Goal: Check status: Check status

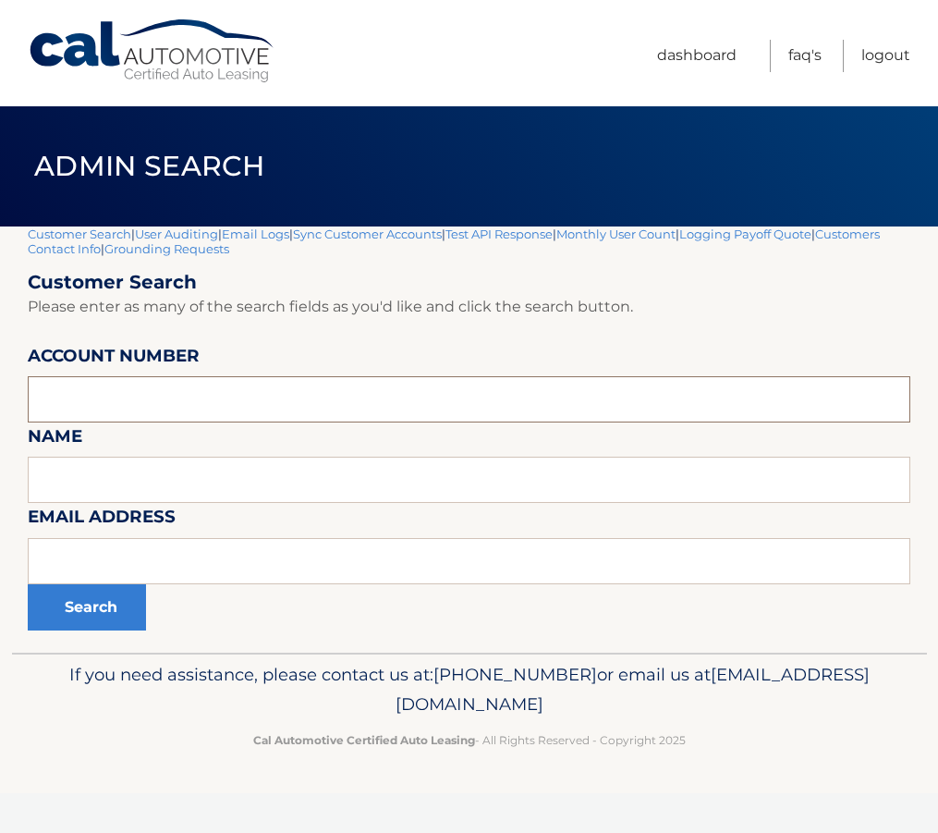
paste input "44455646981"
type input "44455646981"
click at [87, 611] on button "Search" at bounding box center [87, 607] width 118 height 46
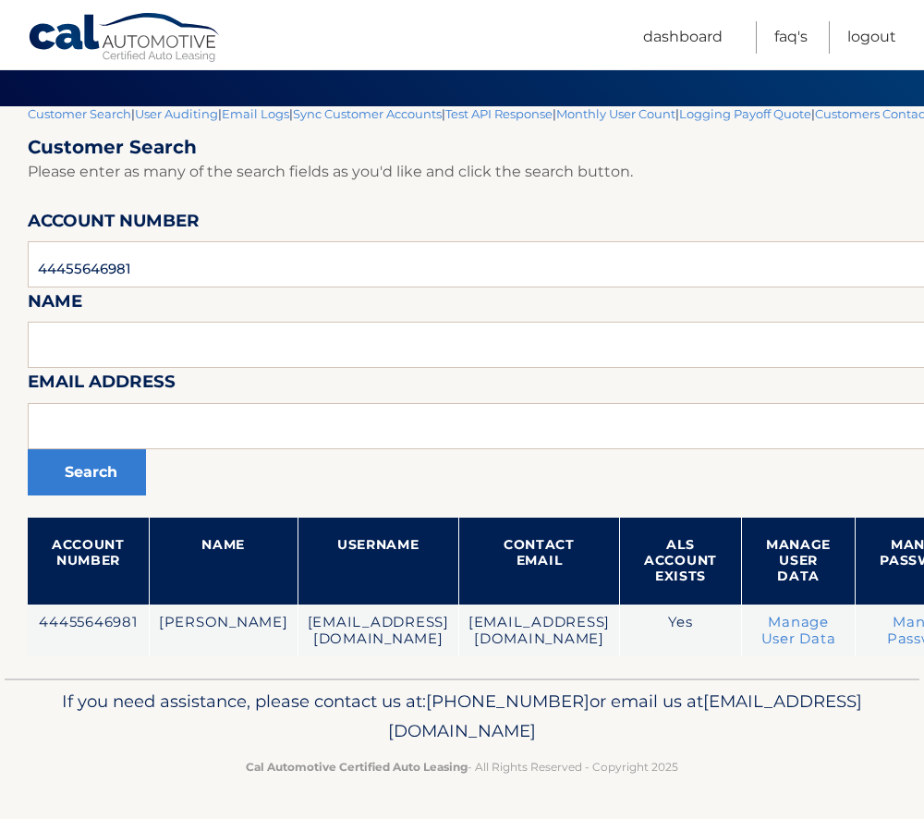
scroll to position [120, 294]
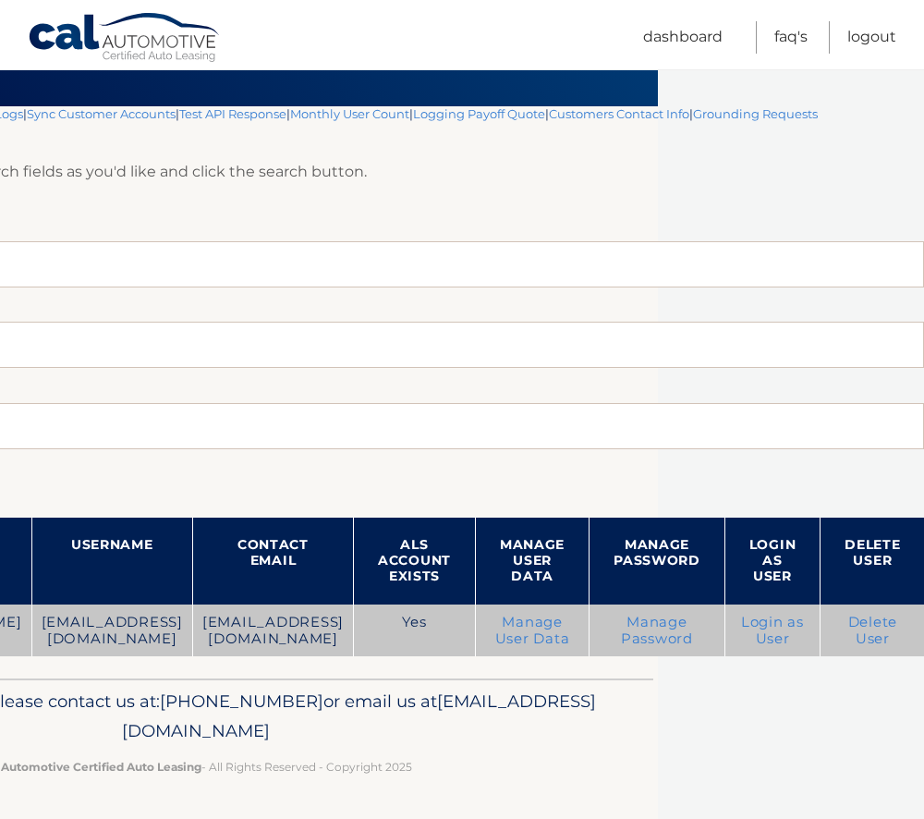
click at [773, 620] on link "Login as User" at bounding box center [772, 630] width 63 height 33
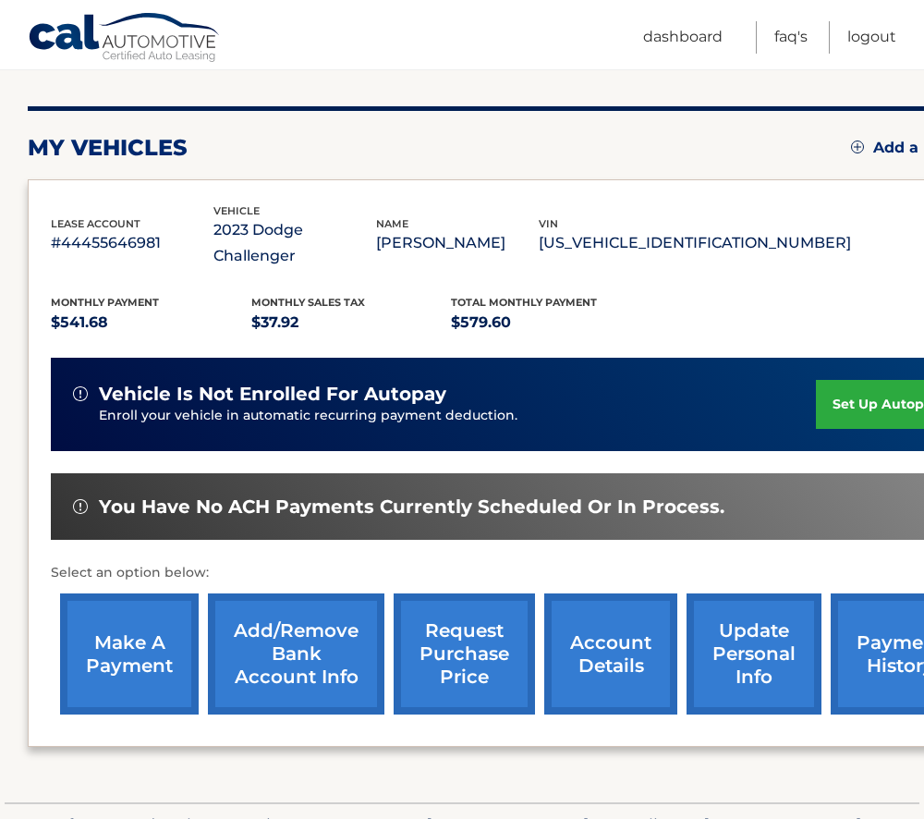
scroll to position [301, 0]
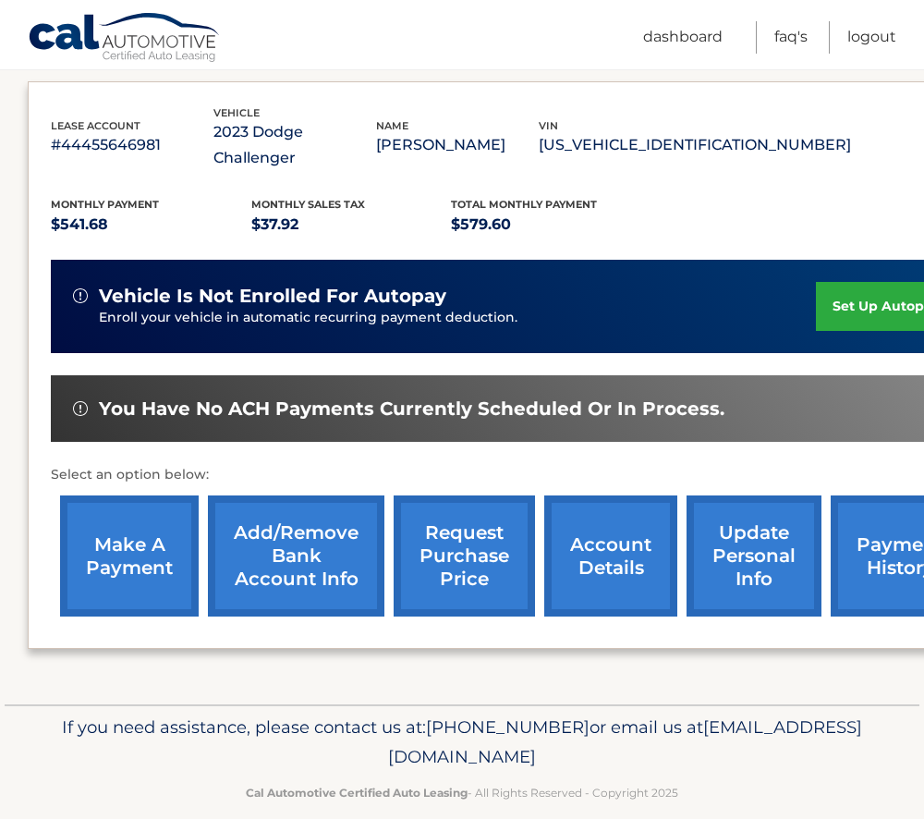
click at [116, 515] on link "make a payment" at bounding box center [129, 555] width 139 height 121
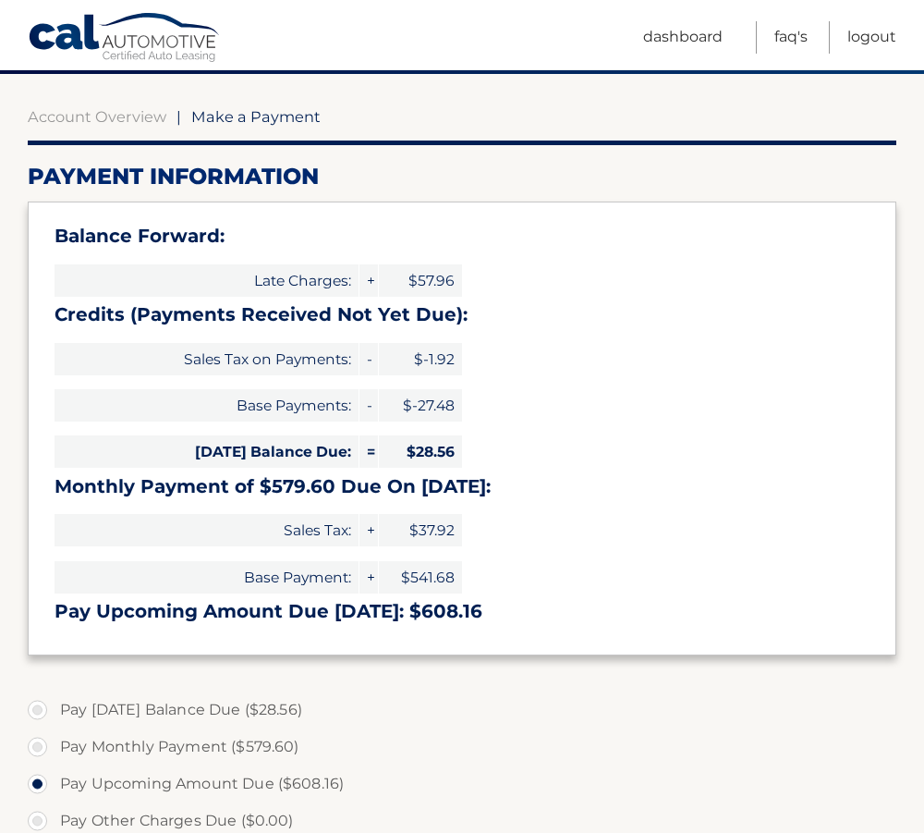
scroll to position [185, 0]
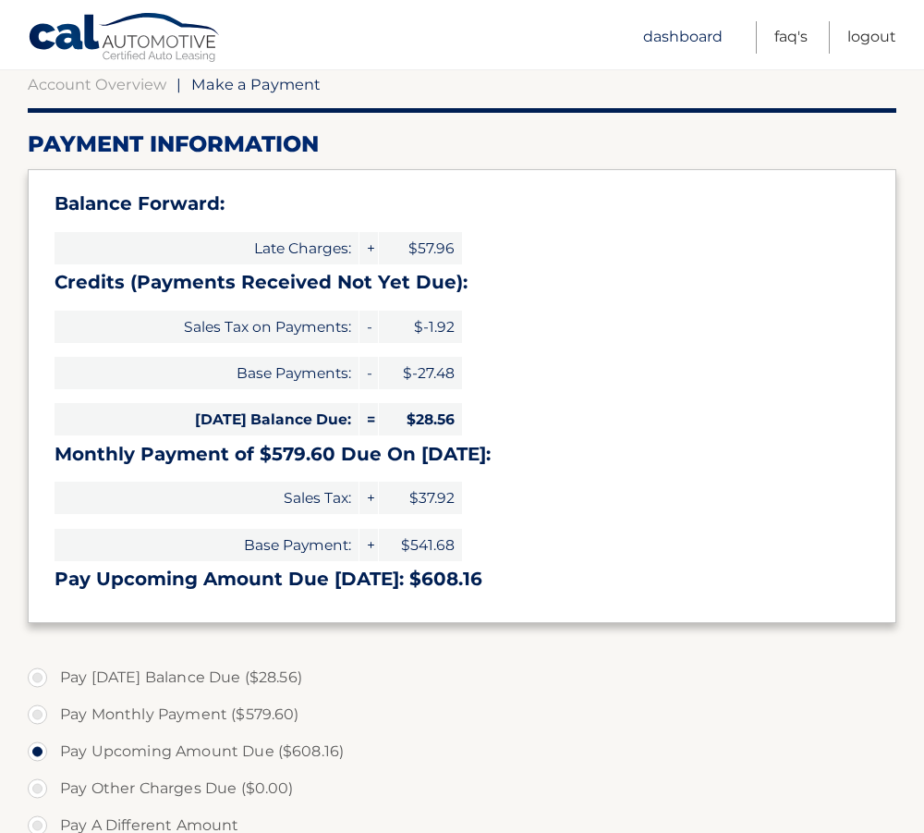
click at [666, 31] on link "Dashboard" at bounding box center [682, 37] width 79 height 32
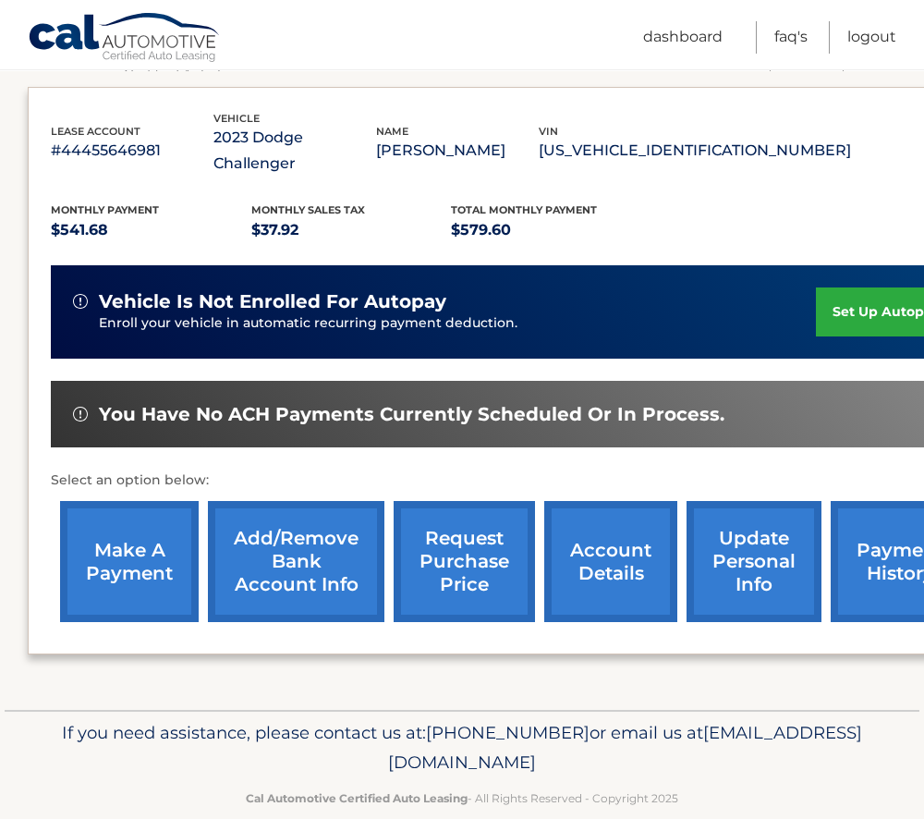
scroll to position [301, 0]
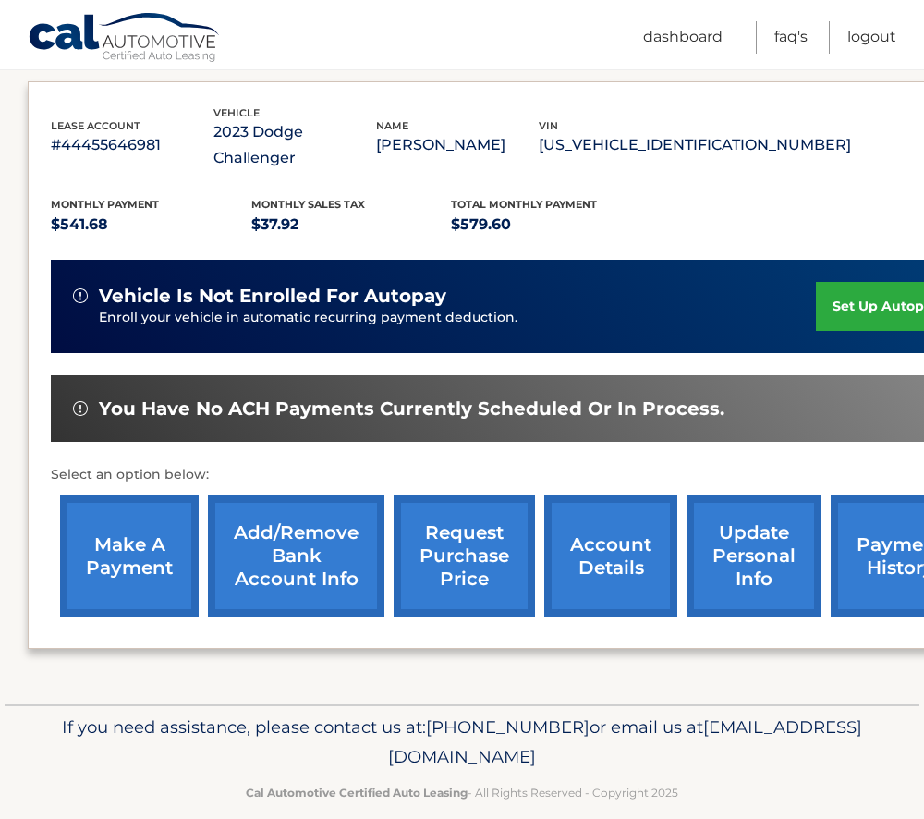
click at [615, 524] on link "account details" at bounding box center [610, 555] width 133 height 121
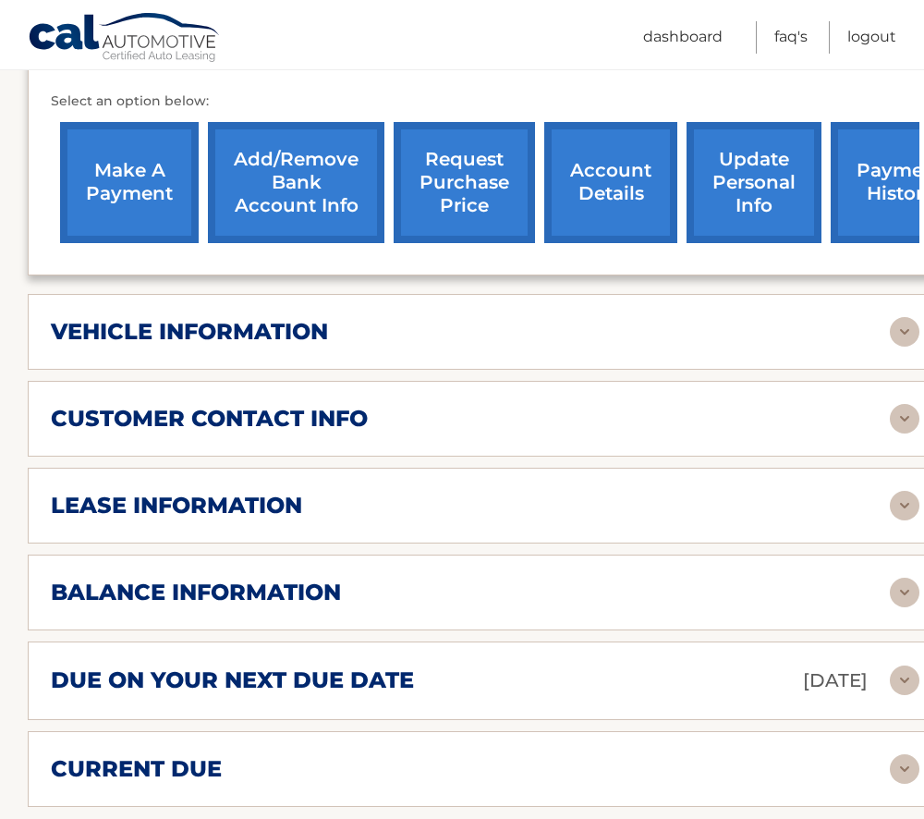
scroll to position [739, 0]
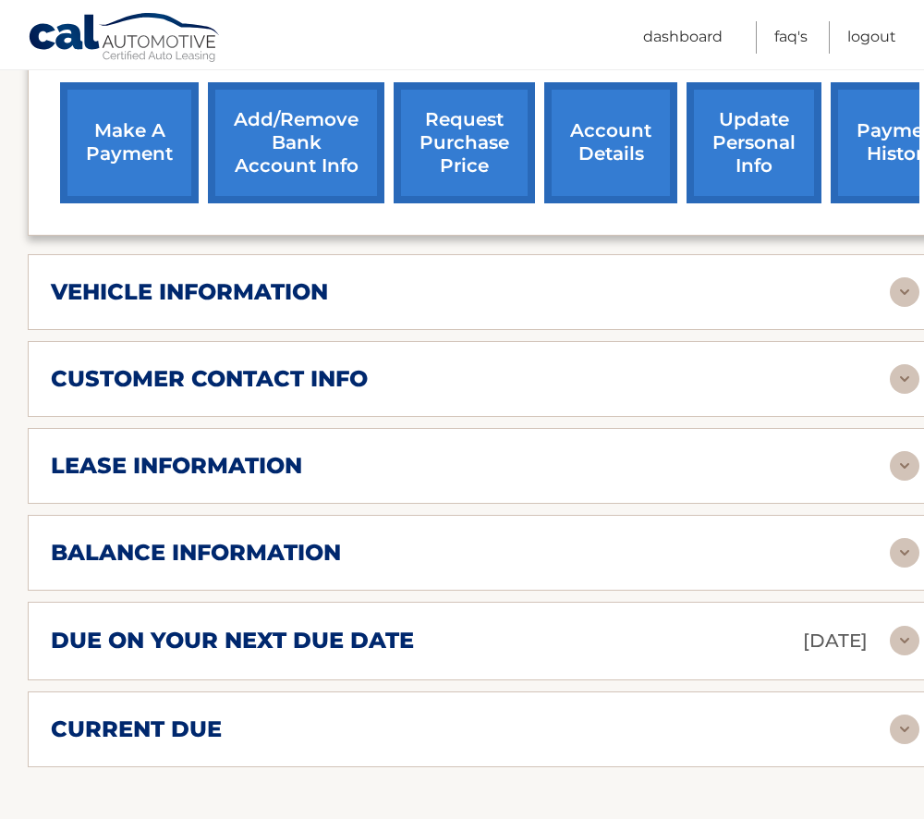
click at [334, 549] on div "balance information Payments Received 22 Payments Remaining 17 Next Payment wil…" at bounding box center [485, 553] width 915 height 76
click at [323, 539] on h2 "balance information" at bounding box center [196, 553] width 290 height 28
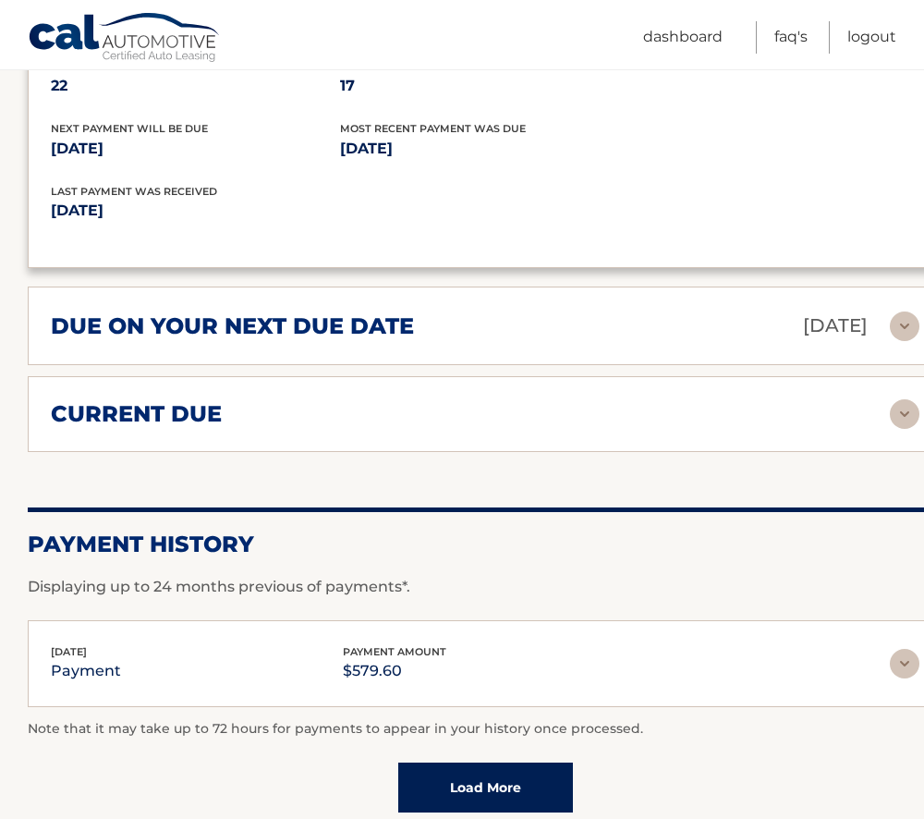
scroll to position [1294, 0]
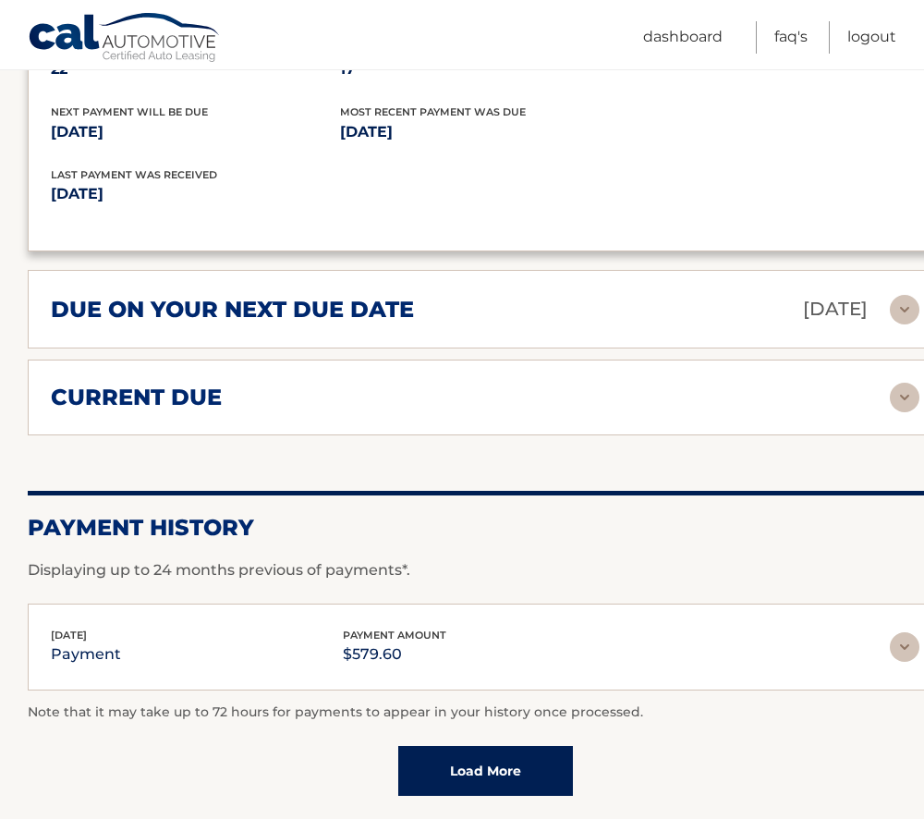
click at [232, 360] on div "current due Late Charges $57.96 Miscelleneous Charges* $0.00 Sales Tax $-1.92 p…" at bounding box center [485, 398] width 915 height 76
click at [182, 384] on h2 "current due" at bounding box center [136, 398] width 171 height 28
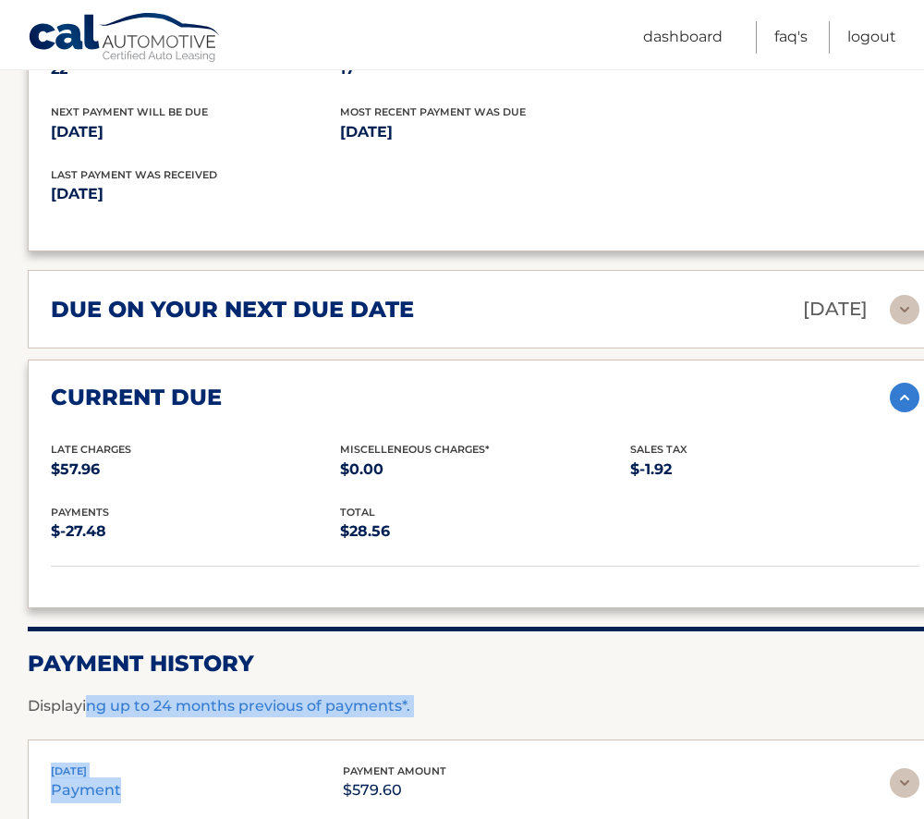
drag, startPoint x: 92, startPoint y: 684, endPoint x: 336, endPoint y: 695, distance: 244.3
